Goal: Complete application form

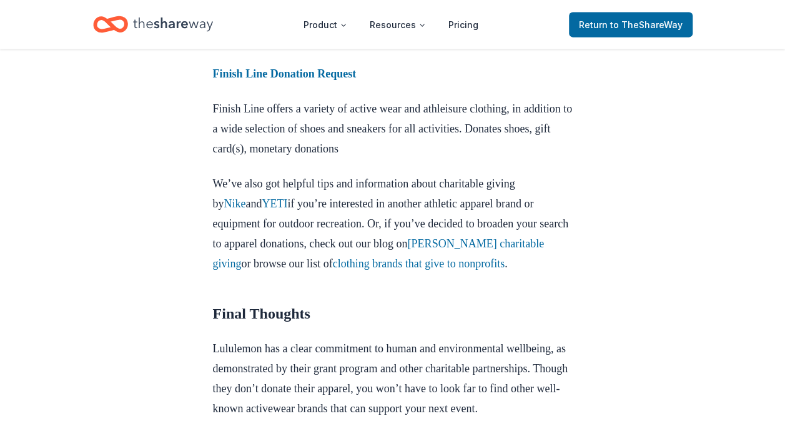
scroll to position [1436, 0]
click at [294, 79] on strong "Finish Line Donation Request" at bounding box center [285, 73] width 144 height 12
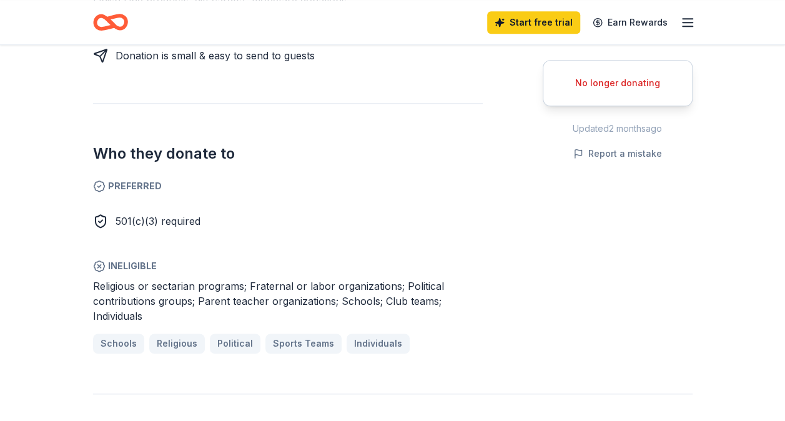
scroll to position [499, 0]
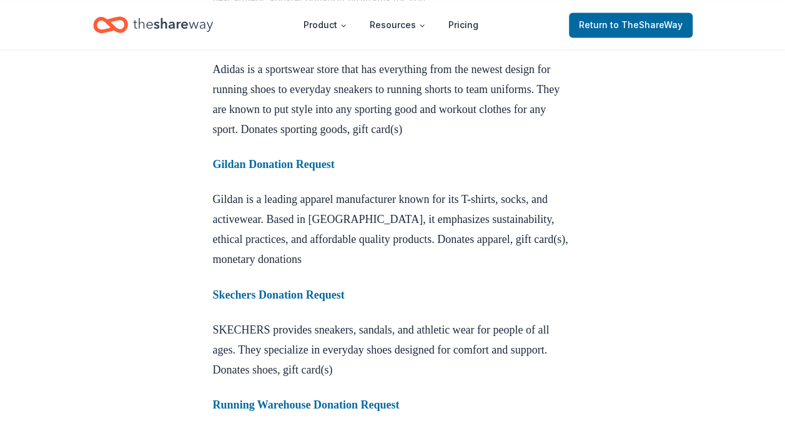
scroll to position [874, 0]
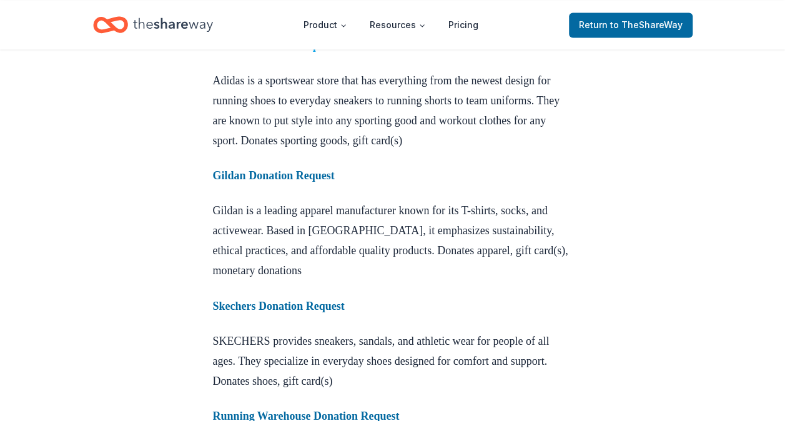
click at [278, 52] on strong "Adidas Donation Request" at bounding box center [274, 45] width 122 height 12
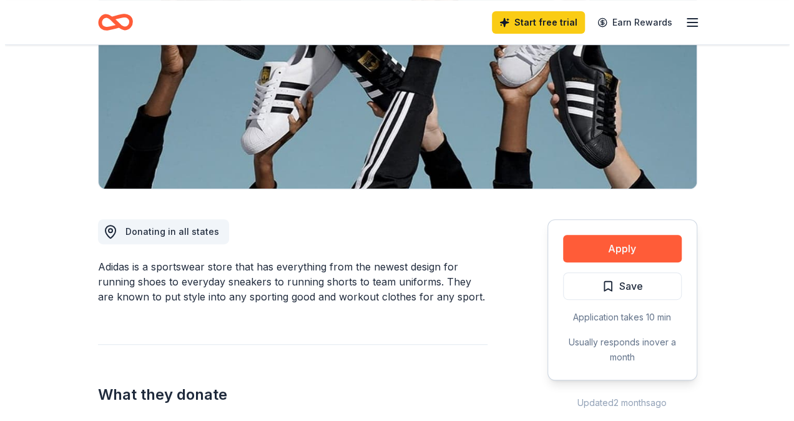
scroll to position [312, 0]
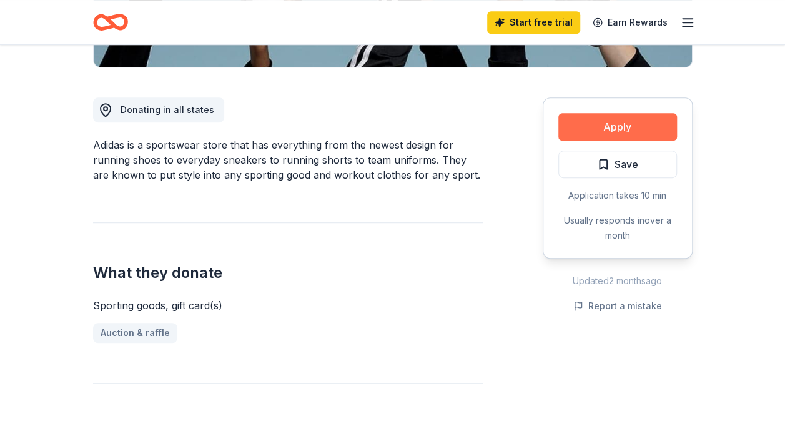
click at [619, 126] on button "Apply" at bounding box center [617, 126] width 119 height 27
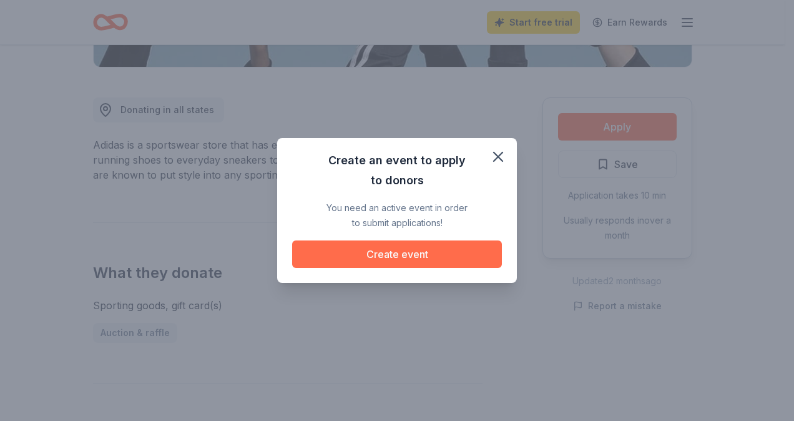
click at [418, 255] on button "Create event" at bounding box center [397, 253] width 210 height 27
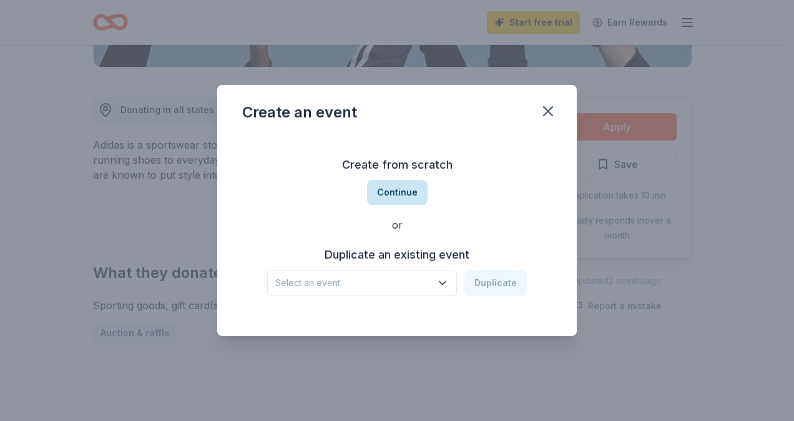
click at [397, 190] on button "Continue" at bounding box center [397, 192] width 61 height 25
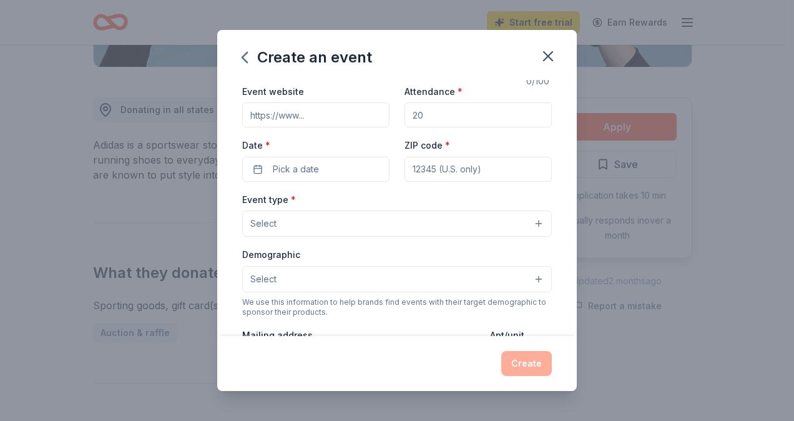
scroll to position [125, 0]
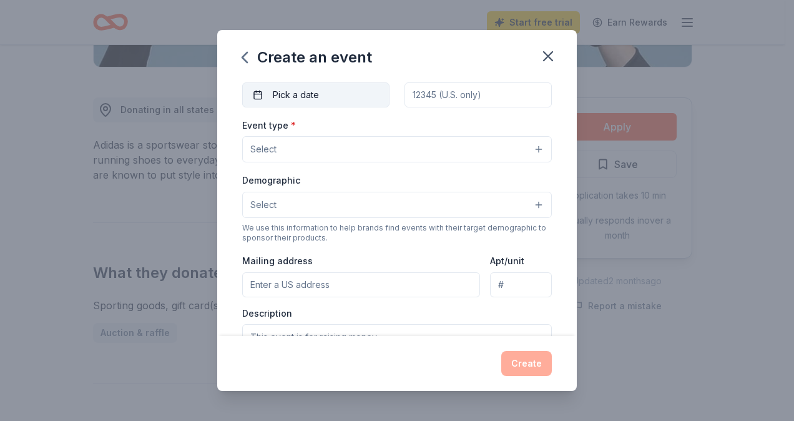
click at [261, 92] on button "Pick a date" at bounding box center [315, 94] width 147 height 25
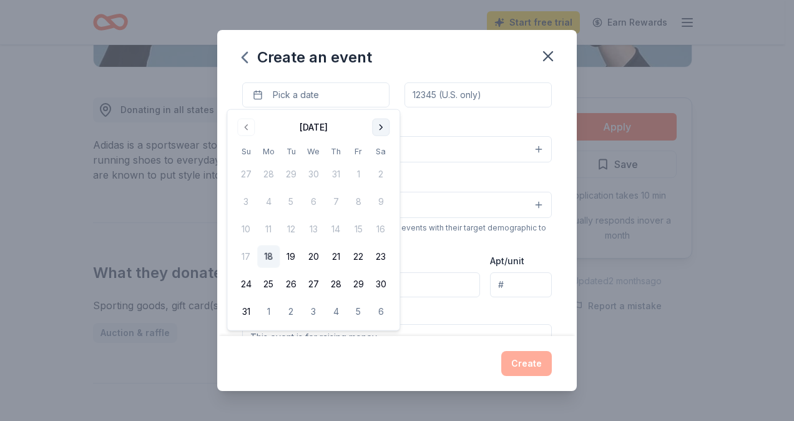
click at [385, 127] on button "Go to next month" at bounding box center [380, 127] width 17 height 17
click at [386, 127] on button "Go to next month" at bounding box center [380, 127] width 17 height 17
click at [383, 125] on button "Go to next month" at bounding box center [380, 127] width 17 height 17
click at [246, 255] on button "16" at bounding box center [246, 256] width 22 height 22
click at [474, 102] on input "ZIP code *" at bounding box center [478, 94] width 147 height 25
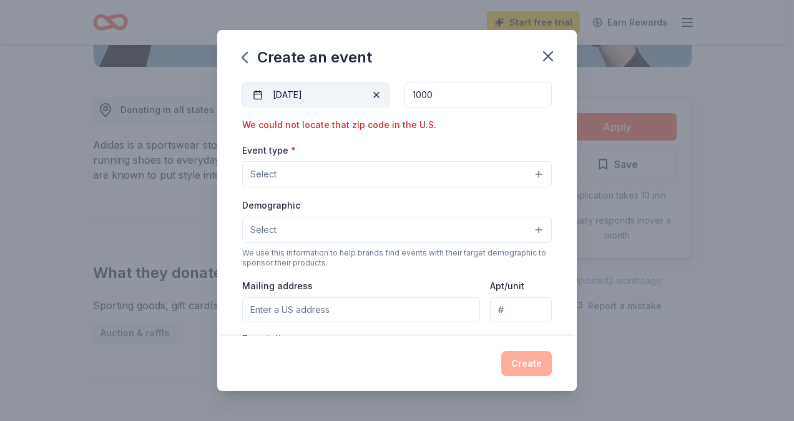
drag, startPoint x: 456, startPoint y: 96, endPoint x: 370, endPoint y: 87, distance: 87.3
click at [390, 92] on div "Event website Attendance * Date * [DATE] ZIP code * 1000 We could not locate th…" at bounding box center [397, 70] width 310 height 123
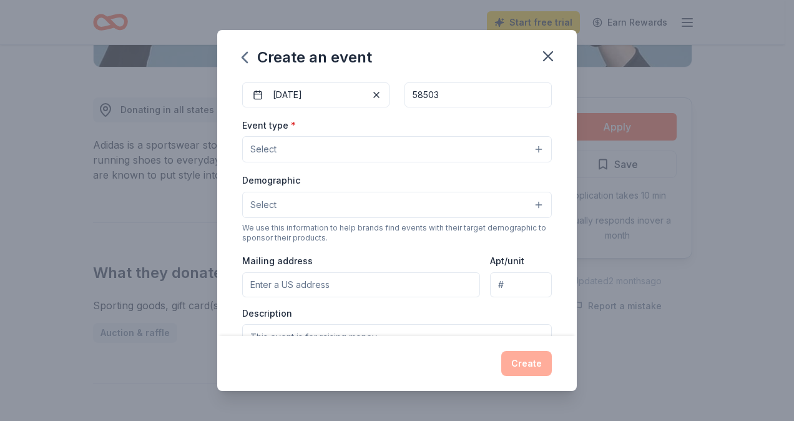
type input "58503"
click at [374, 119] on div "Event type * Select" at bounding box center [397, 140] width 310 height 46
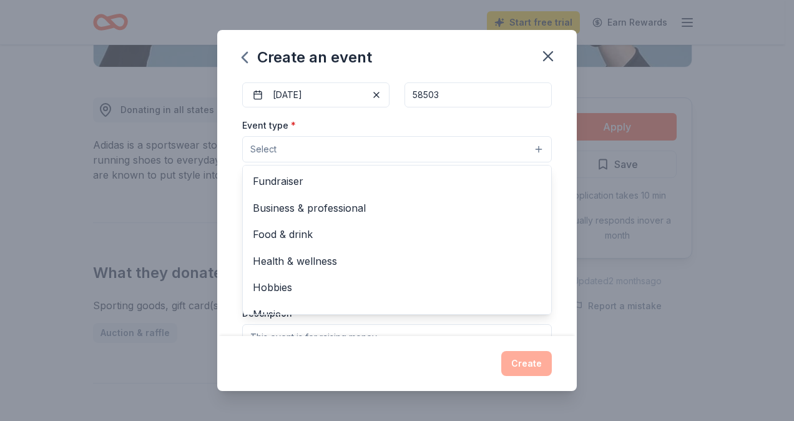
click at [302, 147] on button "Select" at bounding box center [397, 149] width 310 height 26
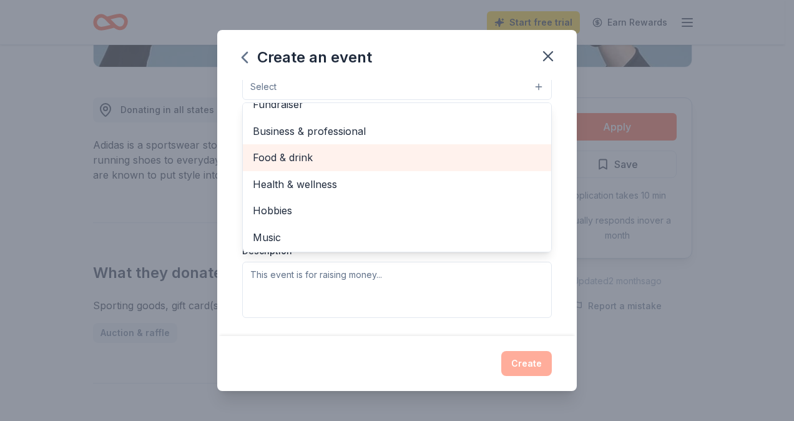
scroll to position [0, 0]
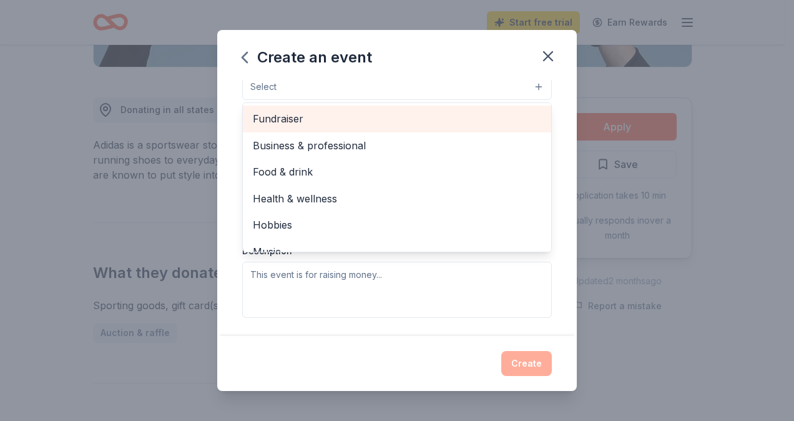
click at [307, 120] on span "Fundraiser" at bounding box center [397, 118] width 288 height 16
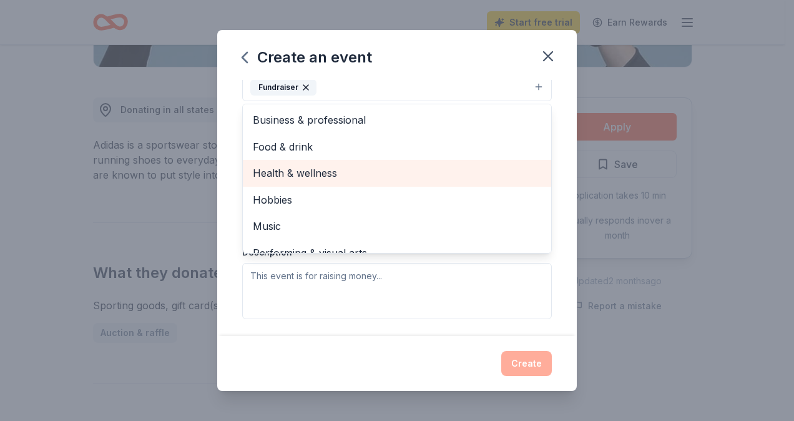
click at [416, 165] on span "Health & wellness" at bounding box center [397, 173] width 288 height 16
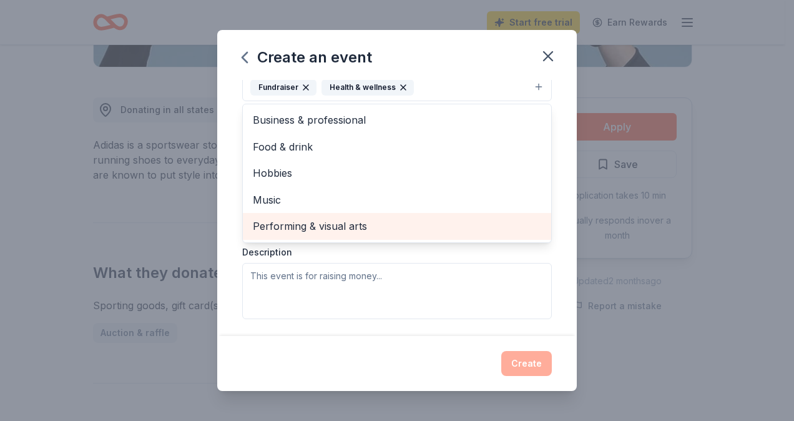
click at [416, 214] on div "Performing & visual arts" at bounding box center [397, 226] width 308 height 26
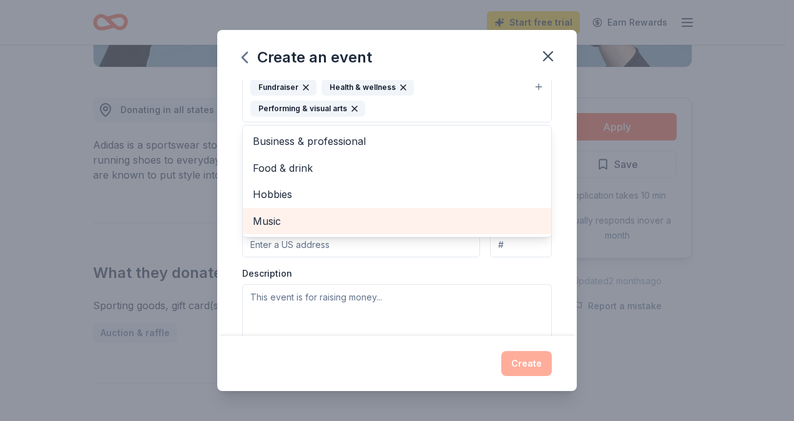
click at [414, 216] on span "Music" at bounding box center [397, 221] width 288 height 16
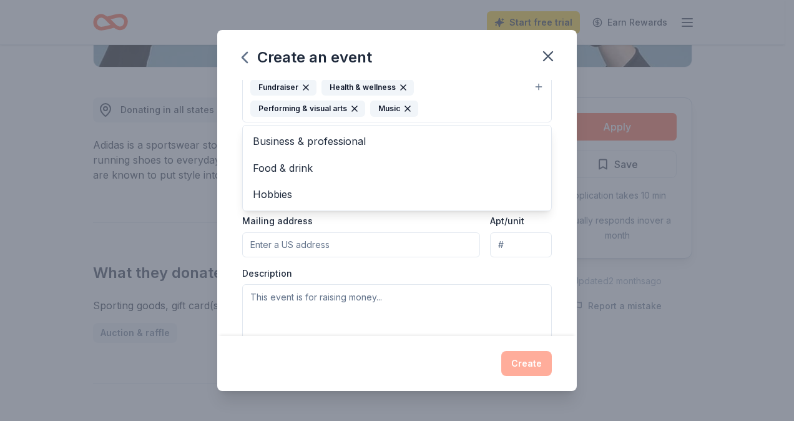
click at [559, 159] on div "Event name * 0 /100 Event website Attendance * Date * [DATE] ZIP code * 58503 E…" at bounding box center [397, 208] width 360 height 256
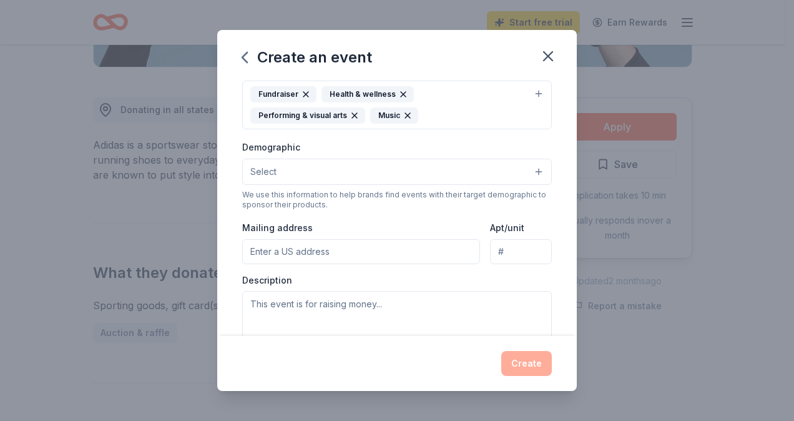
click at [346, 169] on button "Select" at bounding box center [397, 172] width 310 height 26
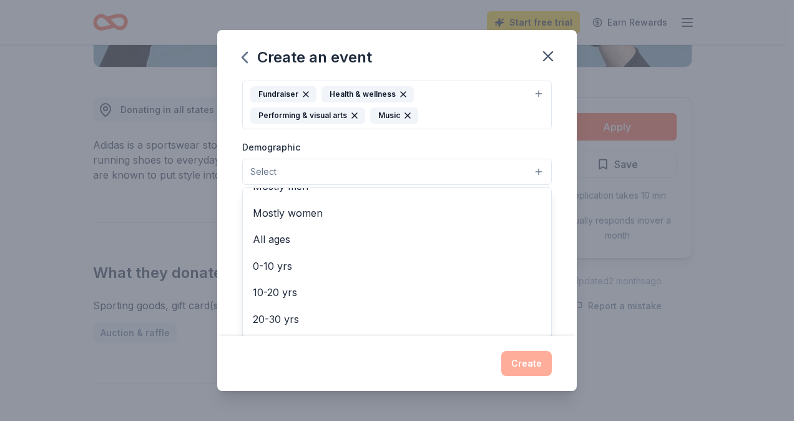
scroll to position [62, 0]
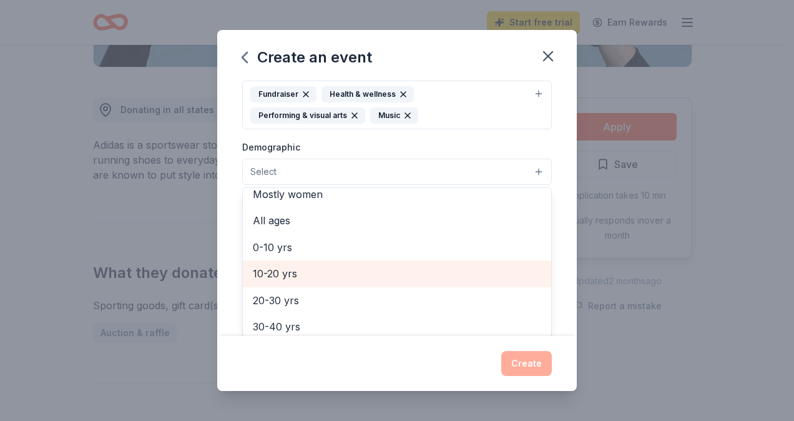
click at [324, 266] on span "10-20 yrs" at bounding box center [397, 273] width 288 height 16
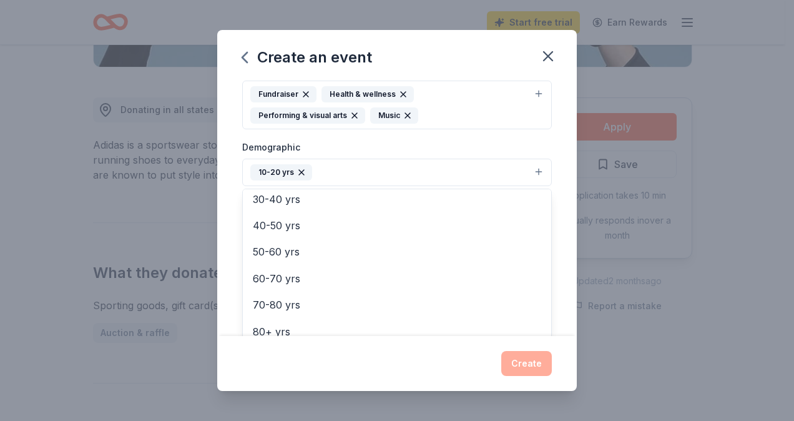
scroll to position [174, 0]
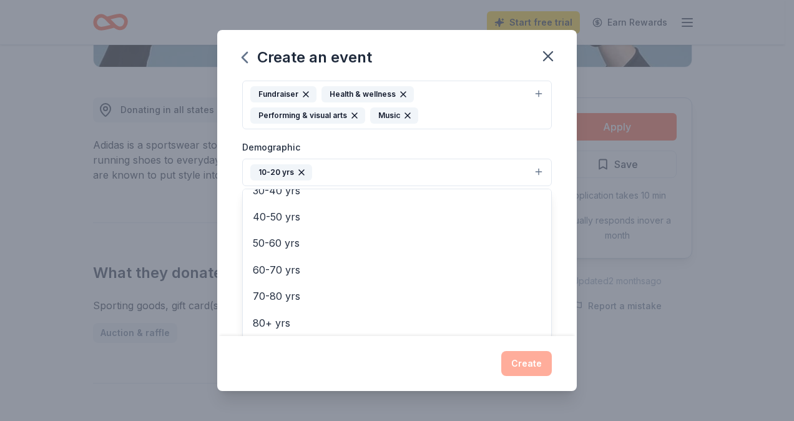
click at [556, 267] on div "Event name * 0 /100 Event website Attendance * Date * [DATE] ZIP code * 58503 E…" at bounding box center [397, 208] width 360 height 256
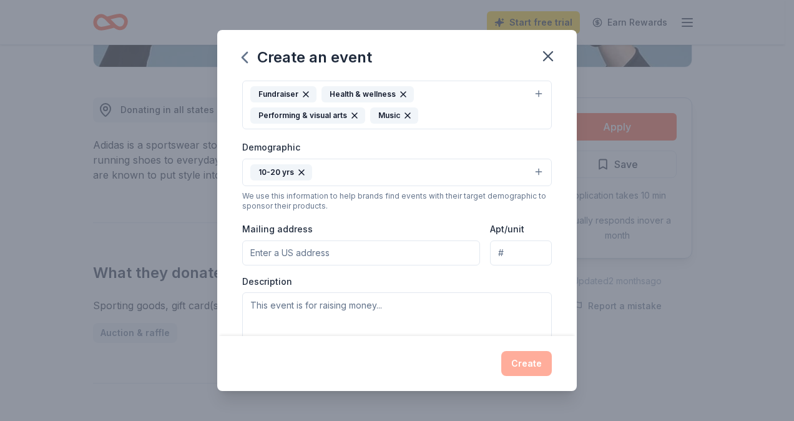
click at [390, 240] on input "Mailing address" at bounding box center [361, 252] width 238 height 25
type input "[STREET_ADDRESS][PERSON_NAME]"
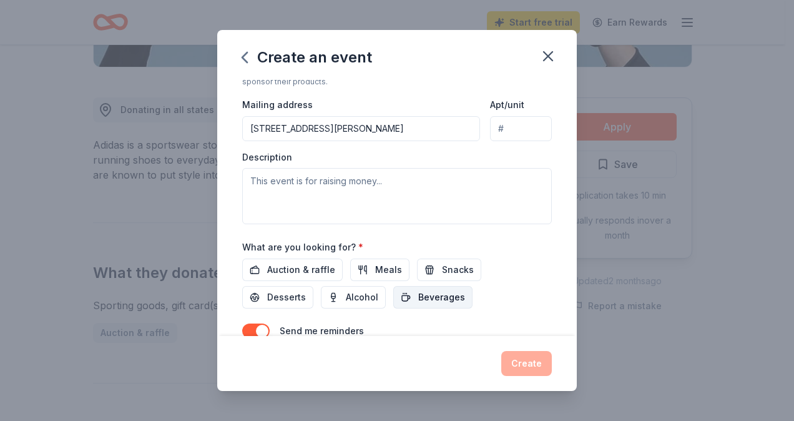
scroll to position [305, 0]
click at [282, 177] on textarea at bounding box center [397, 195] width 310 height 56
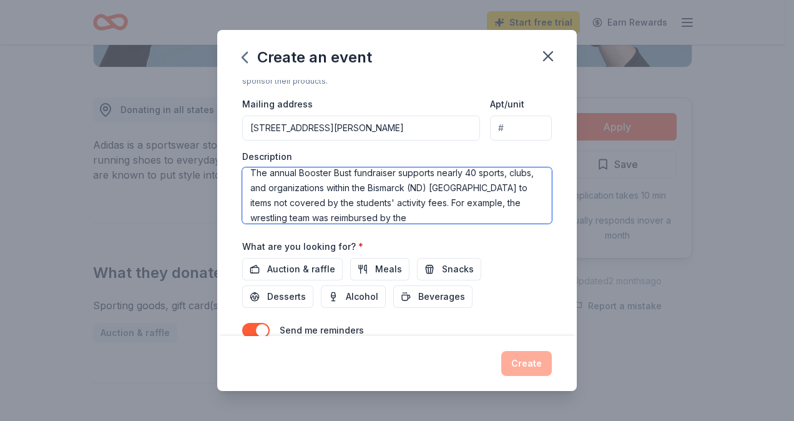
scroll to position [0, 0]
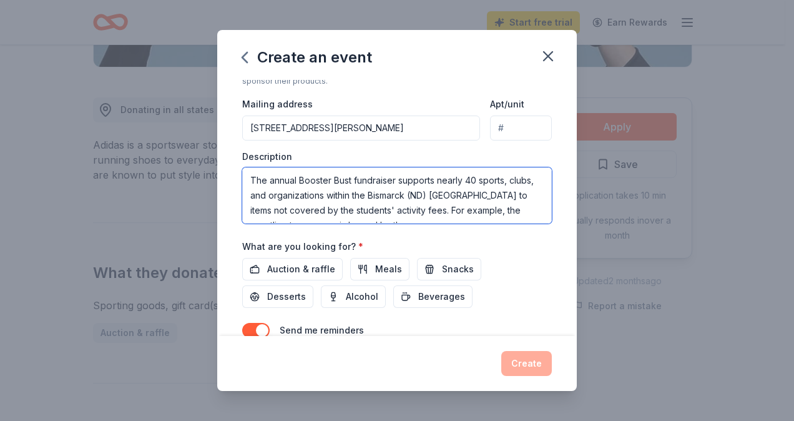
drag, startPoint x: 297, startPoint y: 167, endPoint x: 269, endPoint y: 167, distance: 27.5
click at [269, 167] on textarea "The annual Booster Bust fundraiser supports nearly 40 sports, clubs, and organi…" at bounding box center [397, 195] width 310 height 56
click at [302, 206] on textarea "The C-Club's annual Booster Bust fundraiser supports nearly 40 sports, clubs, a…" at bounding box center [397, 195] width 310 height 56
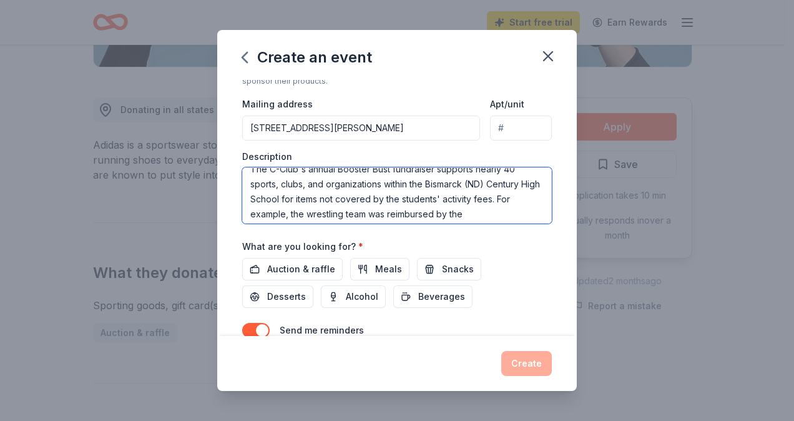
scroll to position [15, 0]
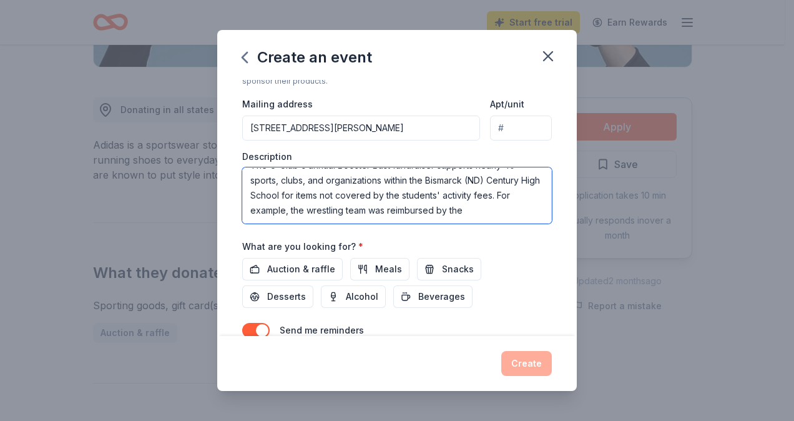
drag, startPoint x: 514, startPoint y: 194, endPoint x: 521, endPoint y: 206, distance: 13.4
click at [514, 194] on textarea "The C-Club's annual Booster Bust fundraiser supports nearly 40 sports, clubs, a…" at bounding box center [397, 195] width 310 height 56
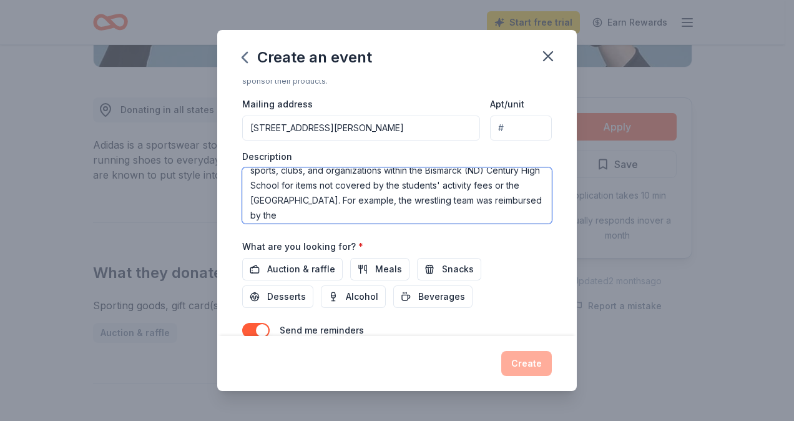
scroll to position [30, 0]
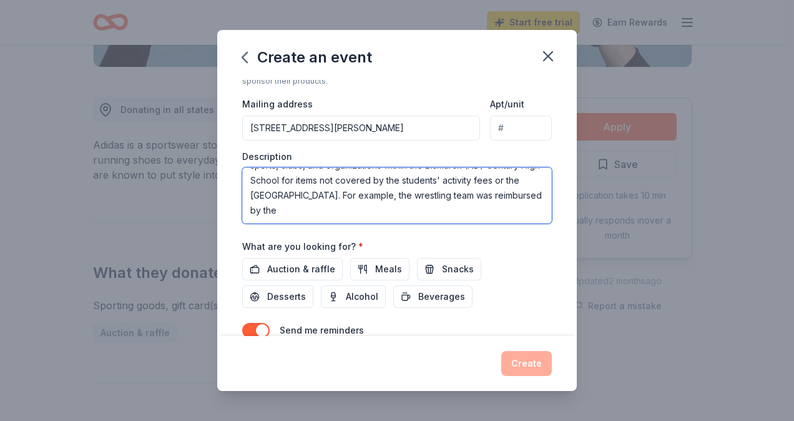
click at [338, 209] on textarea "The C-Club's annual Booster Bust fundraiser supports nearly 40 sports, clubs, a…" at bounding box center [397, 195] width 310 height 56
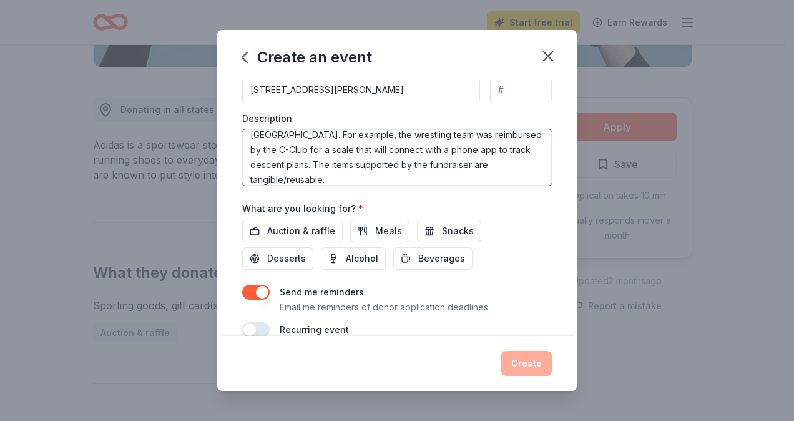
scroll to position [360, 0]
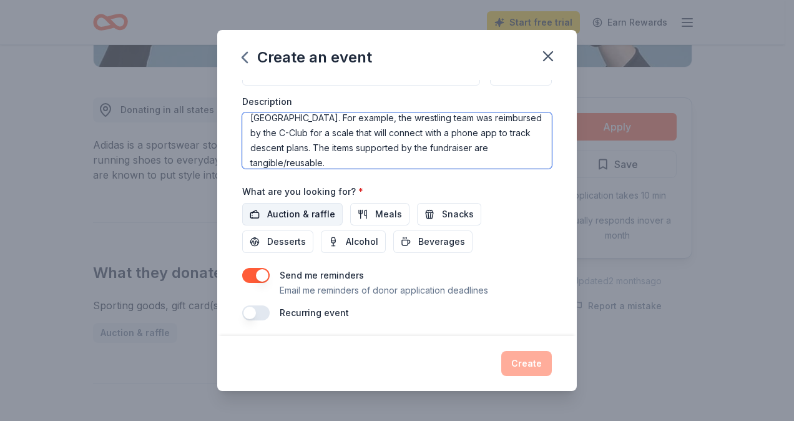
type textarea "The C-Club's annual Booster Bust fundraiser supports nearly 40 sports, clubs, a…"
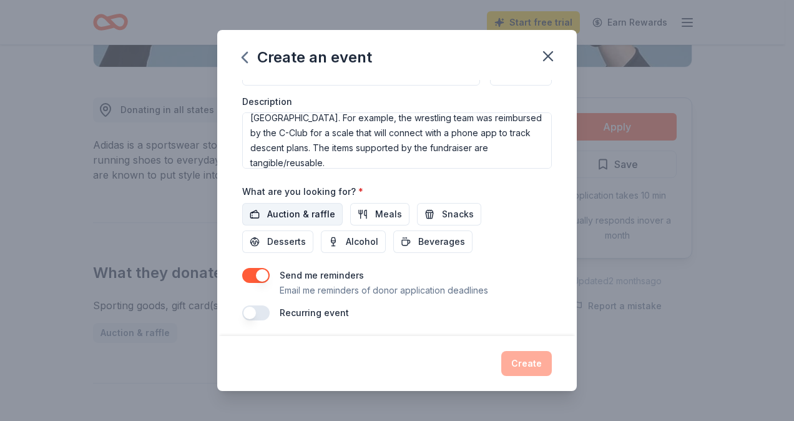
click at [308, 207] on span "Auction & raffle" at bounding box center [301, 214] width 68 height 15
click at [252, 307] on button "button" at bounding box center [255, 312] width 27 height 15
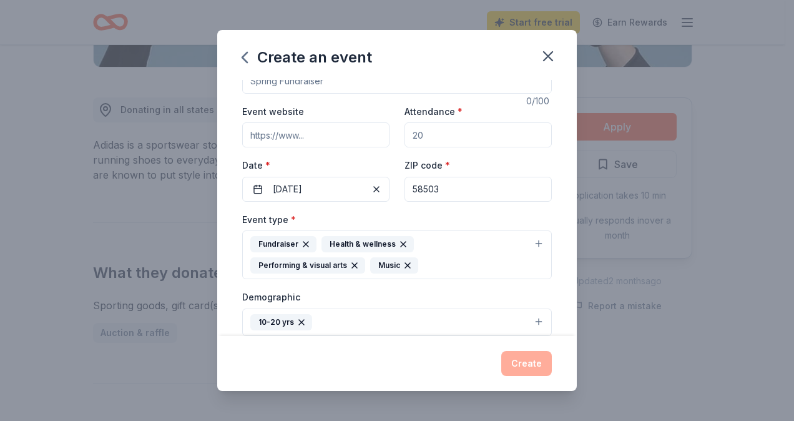
scroll to position [0, 0]
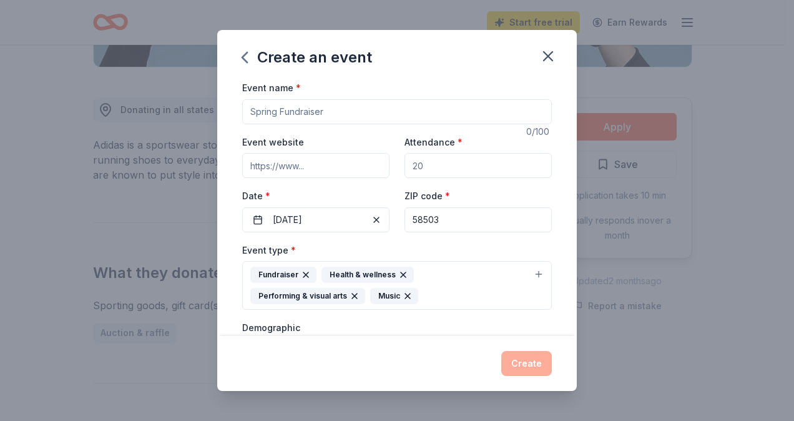
click at [326, 109] on input "Event name *" at bounding box center [397, 111] width 310 height 25
click at [327, 109] on input "Annual Booster [PERSON_NAME]" at bounding box center [397, 111] width 310 height 25
type input "Annual Booster Bust"
click at [469, 134] on div "Attendance *" at bounding box center [478, 156] width 147 height 44
click at [433, 170] on input "Attendance *" at bounding box center [478, 165] width 147 height 25
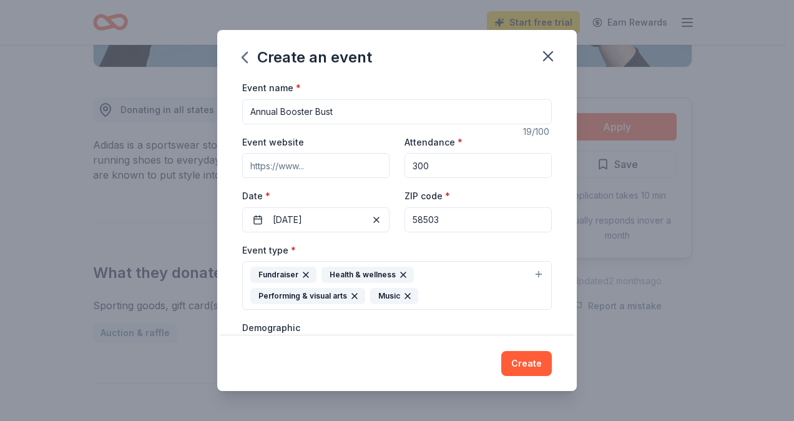
type input "300"
click at [343, 166] on input "Event website" at bounding box center [315, 165] width 147 height 25
click at [302, 165] on input "Event website" at bounding box center [315, 165] width 147 height 25
paste input "[URL][DOMAIN_NAME]"
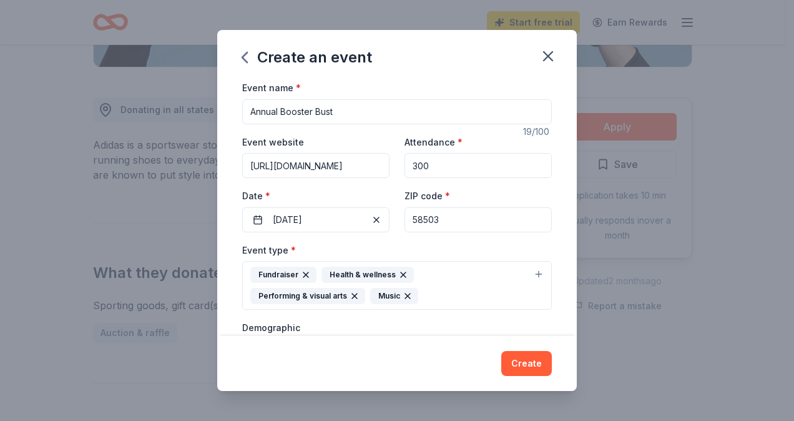
type input "[URL][DOMAIN_NAME]"
click at [386, 182] on div "Event website [URL][DOMAIN_NAME] Attendance * 300 Date * [DATE] ZIP code * 58503" at bounding box center [397, 183] width 310 height 98
click at [407, 293] on icon "button" at bounding box center [408, 296] width 10 height 10
click at [401, 275] on icon "button" at bounding box center [403, 275] width 10 height 10
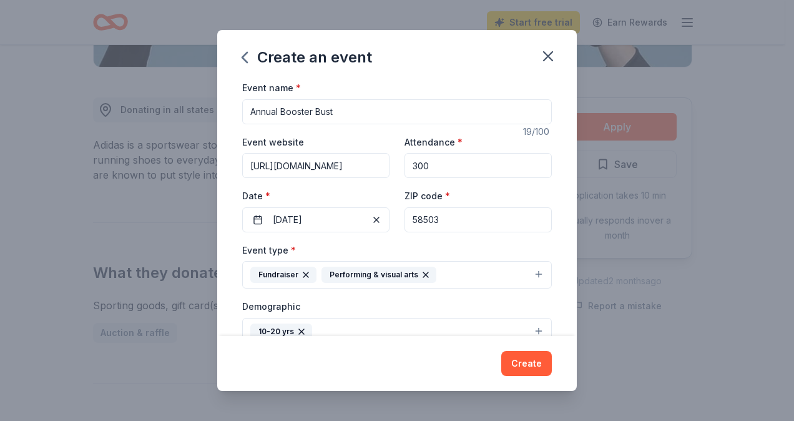
click at [423, 273] on icon "button" at bounding box center [425, 274] width 5 height 5
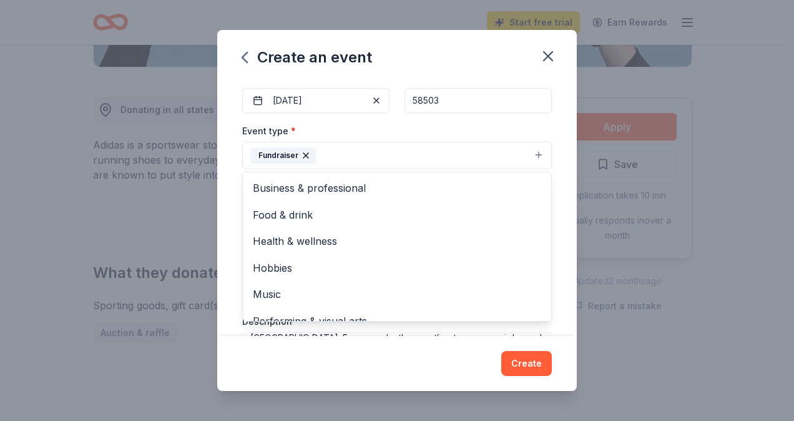
scroll to position [125, 0]
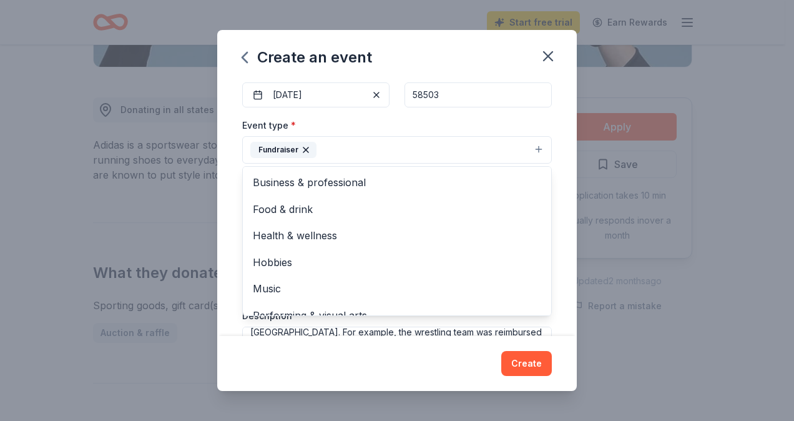
click at [561, 173] on div "Event name * Annual Booster Bust 19 /100 Event website [URL][DOMAIN_NAME] Atten…" at bounding box center [397, 208] width 360 height 256
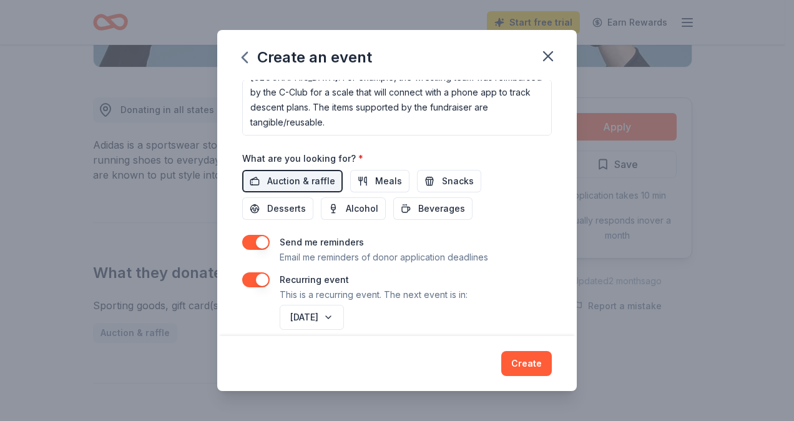
scroll to position [385, 0]
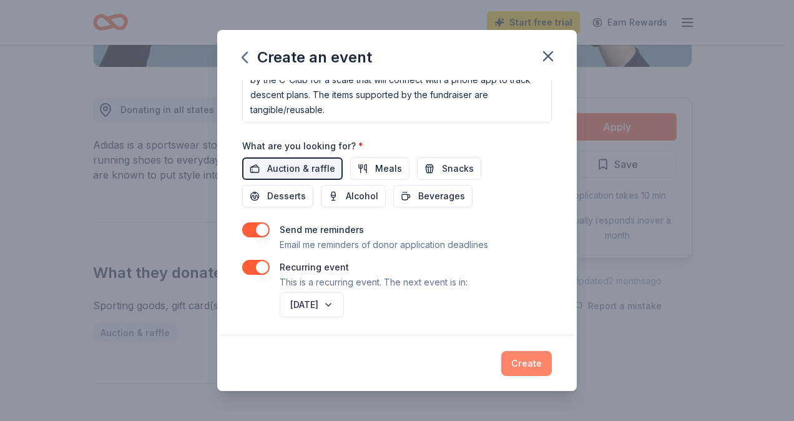
click at [526, 362] on button "Create" at bounding box center [526, 363] width 51 height 25
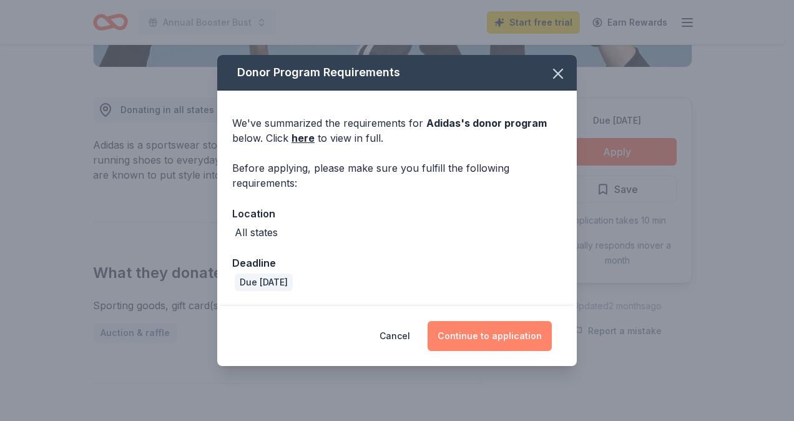
click at [466, 332] on button "Continue to application" at bounding box center [490, 336] width 124 height 30
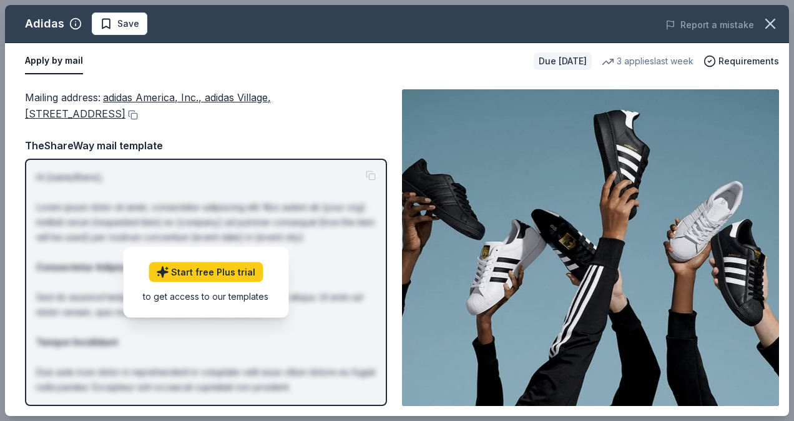
click at [340, 106] on div "Mailing address : adidas America, Inc., [GEOGRAPHIC_DATA][STREET_ADDRESS]" at bounding box center [206, 105] width 362 height 33
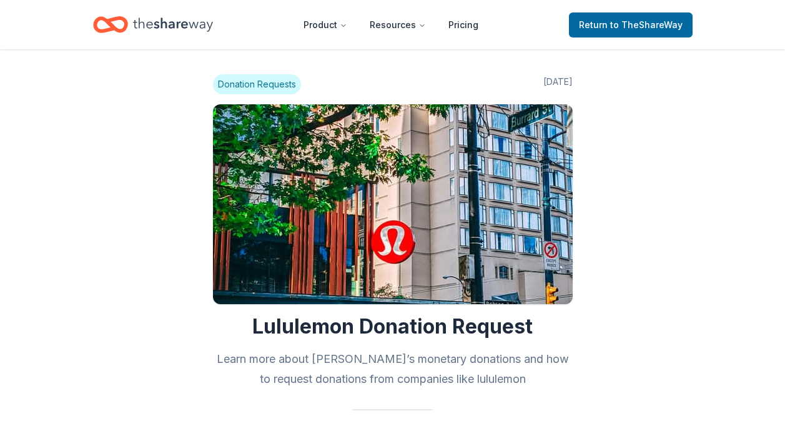
scroll to position [870, 0]
